Goal: Transaction & Acquisition: Purchase product/service

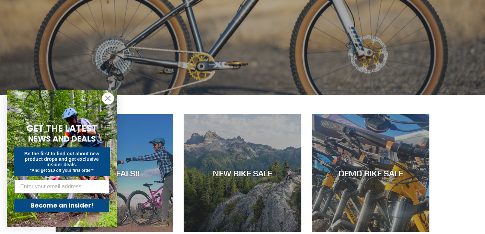
scroll to position [210, 0]
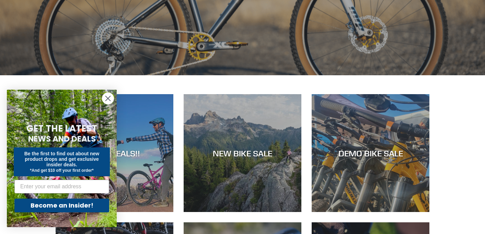
click at [110, 98] on circle "Close dialog" at bounding box center [107, 98] width 11 height 11
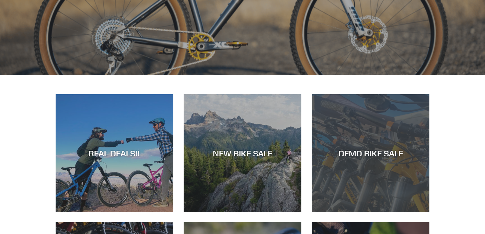
click at [346, 157] on div "DEMO BIKE SALE" at bounding box center [370, 153] width 118 height 10
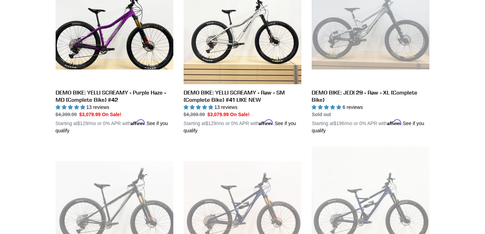
scroll to position [889, 0]
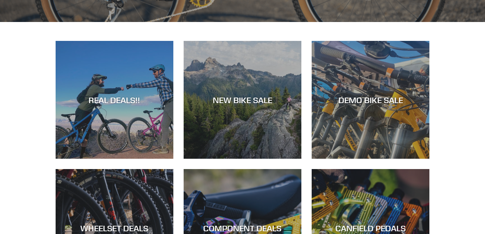
scroll to position [264, 0]
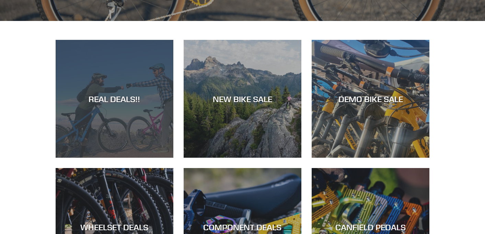
click at [127, 157] on div "REAL DEALS!!" at bounding box center [115, 157] width 118 height 0
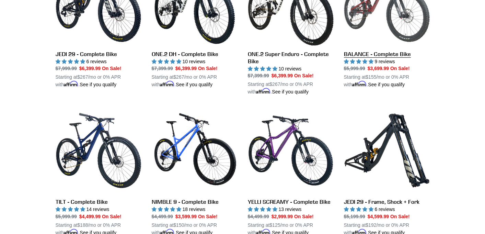
scroll to position [569, 0]
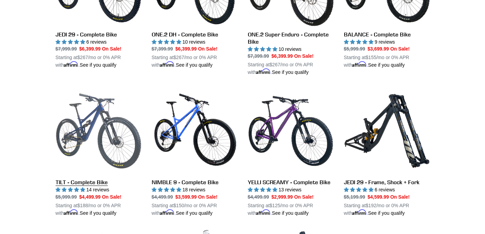
click at [85, 183] on link "TILT - Complete Bike" at bounding box center [99, 152] width 86 height 129
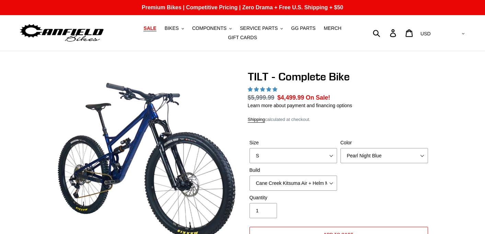
select select "L"
click option "L" at bounding box center [0, 0] width 0 height 0
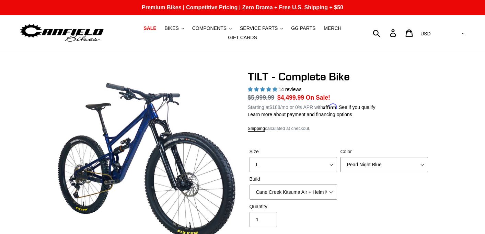
select select "highest-rating"
select select "Raw"
click option "Raw" at bounding box center [0, 0] width 0 height 0
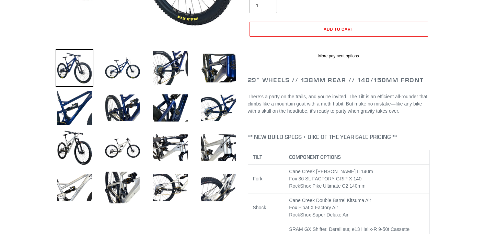
scroll to position [213, 0]
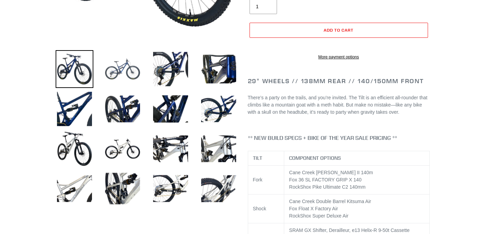
click at [132, 65] on img at bounding box center [123, 69] width 38 height 38
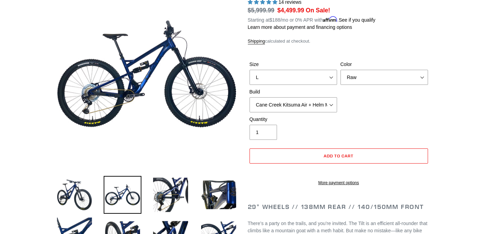
scroll to position [86, 0]
